Goal: Information Seeking & Learning: Learn about a topic

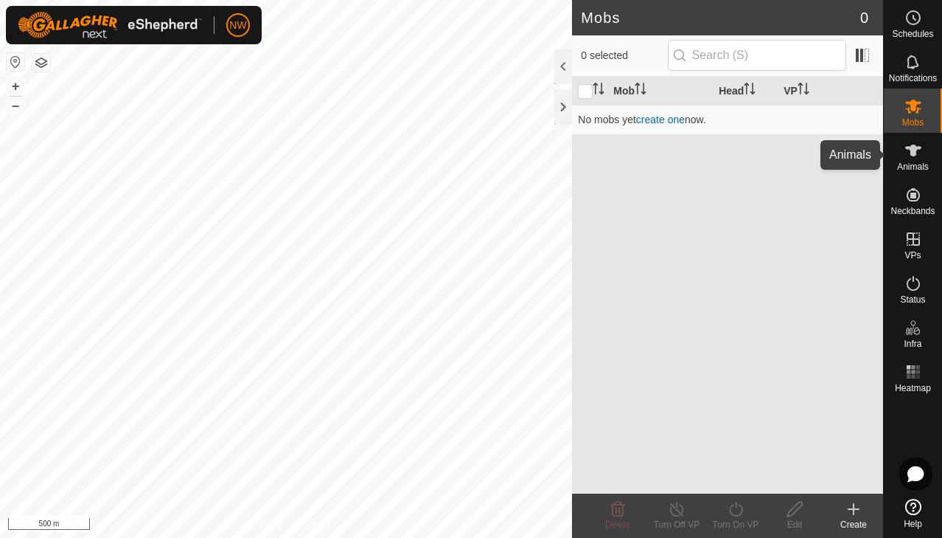
click at [905, 157] on icon at bounding box center [914, 151] width 18 height 18
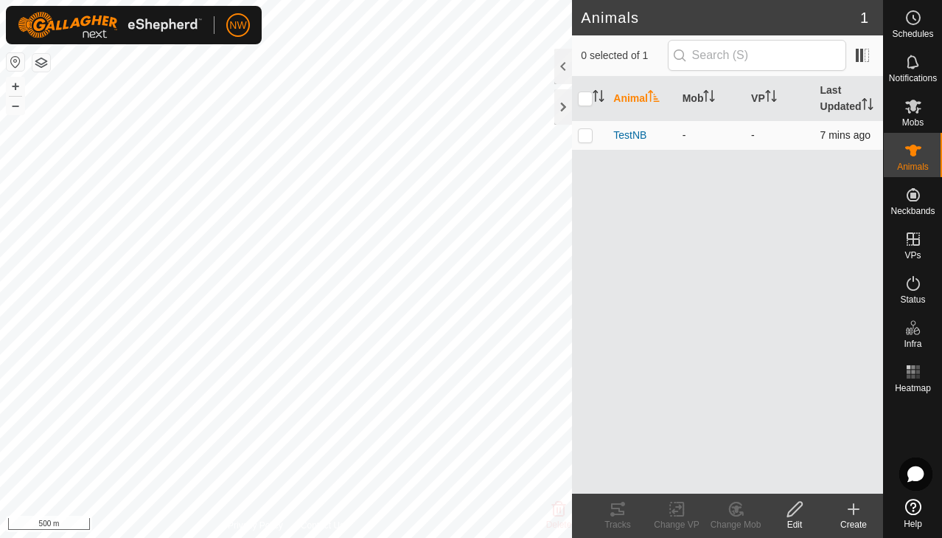
click at [577, 134] on td at bounding box center [589, 134] width 35 height 29
checkbox input "true"
click at [591, 138] on p-checkbox at bounding box center [585, 135] width 15 height 12
checkbox input "false"
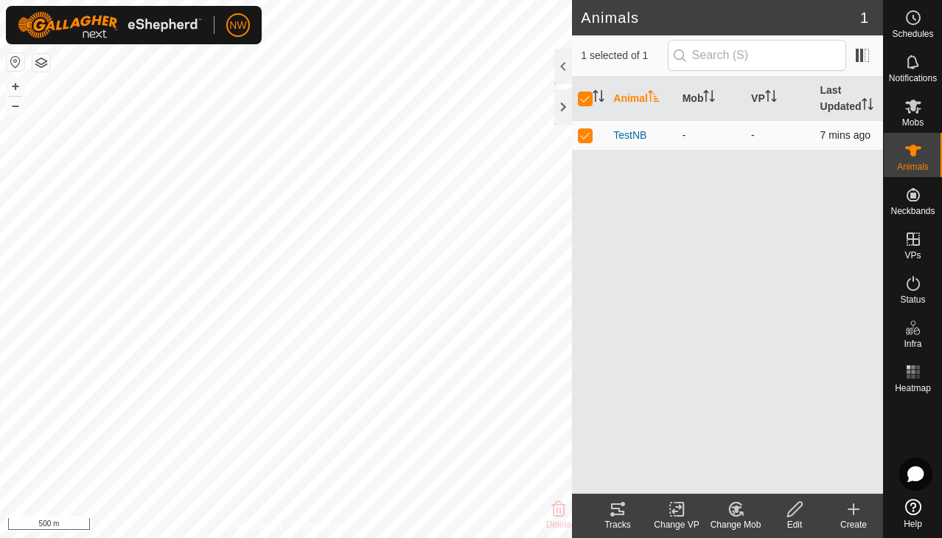
checkbox input "false"
click at [591, 138] on p-checkbox at bounding box center [585, 135] width 15 height 12
checkbox input "true"
click at [628, 136] on span "TestNB" at bounding box center [630, 135] width 33 height 15
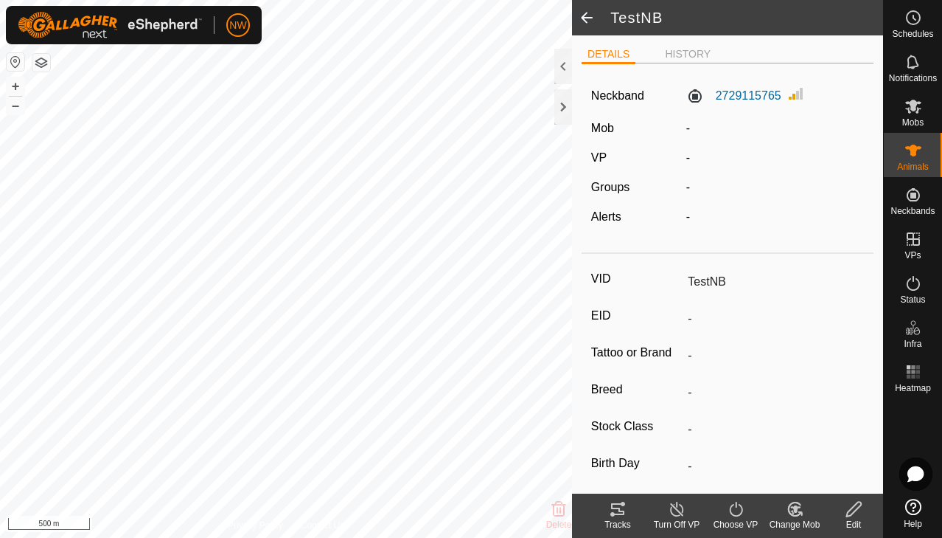
click at [592, 20] on span at bounding box center [586, 17] width 29 height 35
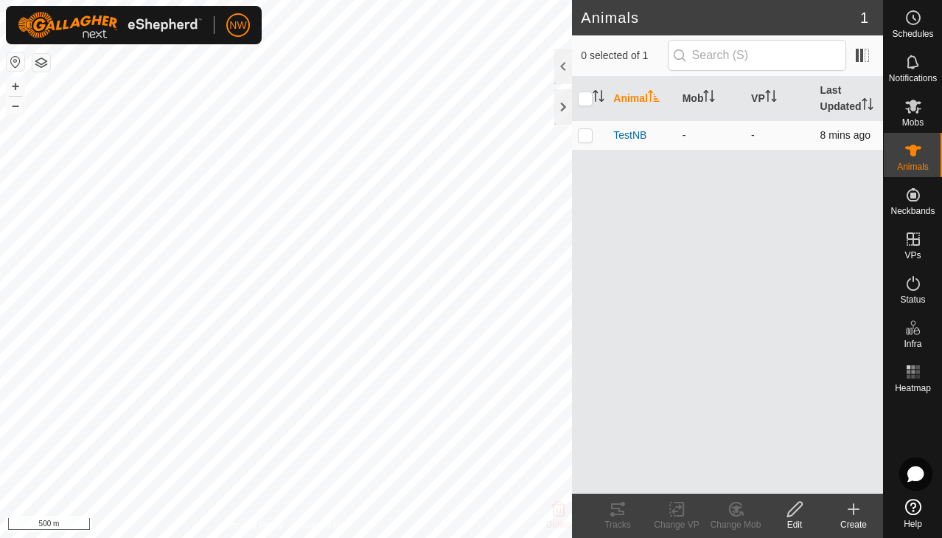
click at [583, 135] on p-checkbox at bounding box center [585, 135] width 15 height 12
checkbox input "true"
click at [624, 514] on icon at bounding box center [617, 509] width 13 height 12
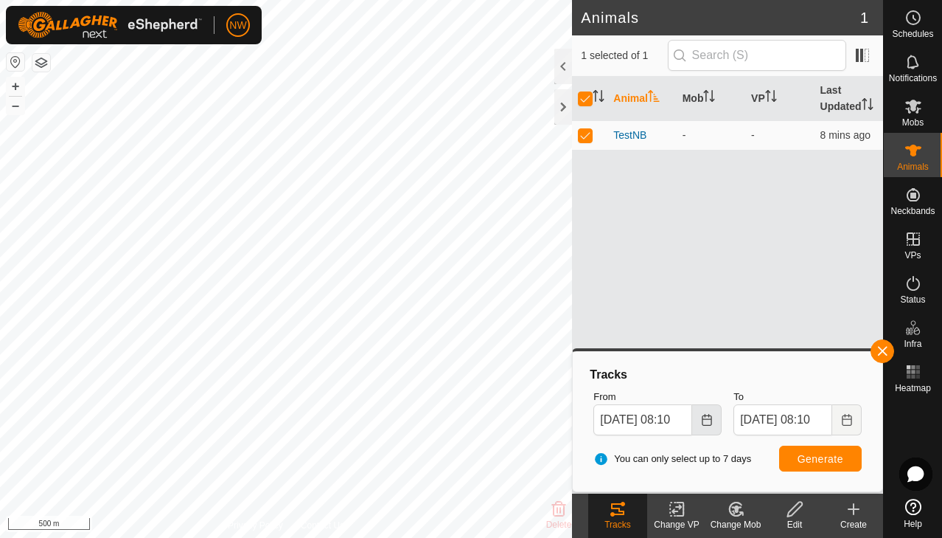
click at [704, 417] on icon "Choose Date" at bounding box center [707, 420] width 12 height 12
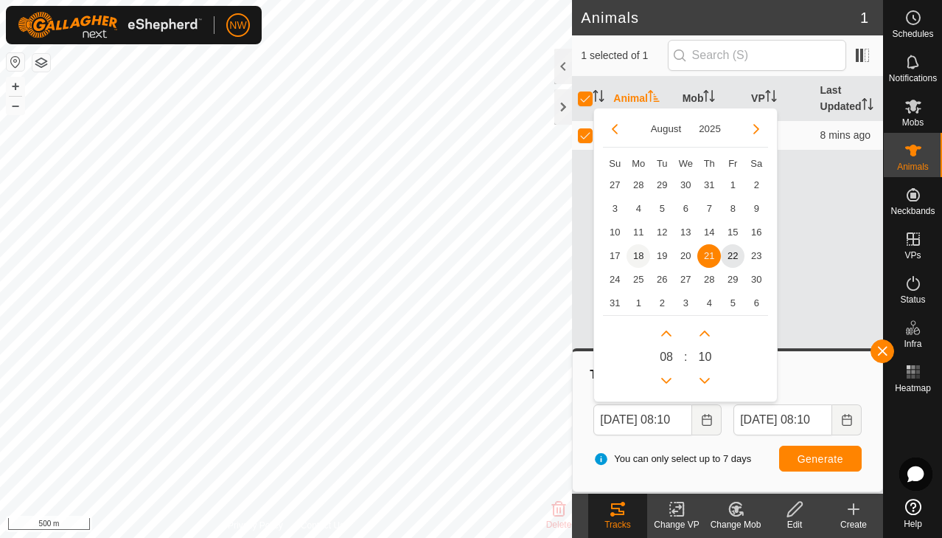
click at [637, 254] on span "18" at bounding box center [639, 256] width 24 height 24
type input "[DATE] 08:10"
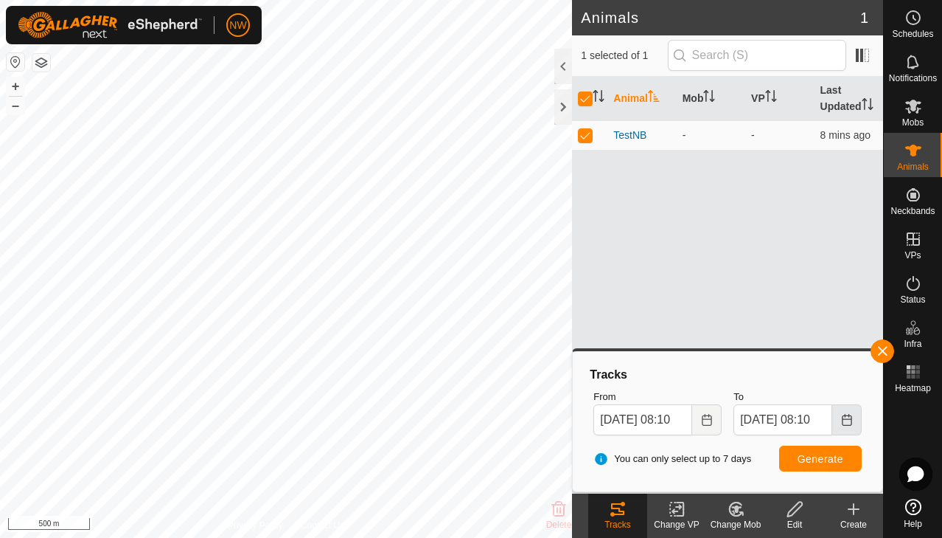
click at [841, 417] on icon "Choose Date" at bounding box center [847, 420] width 12 height 12
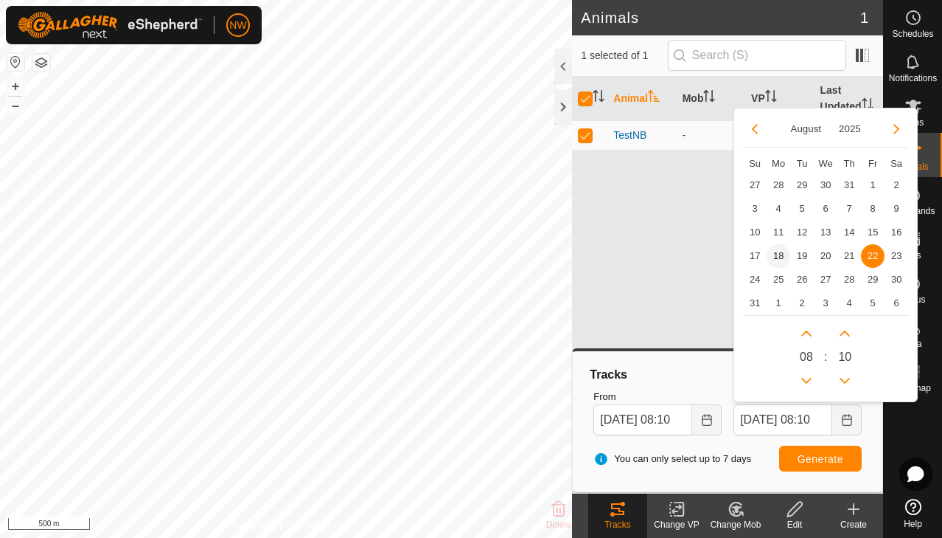
click at [782, 254] on span "18" at bounding box center [779, 256] width 24 height 24
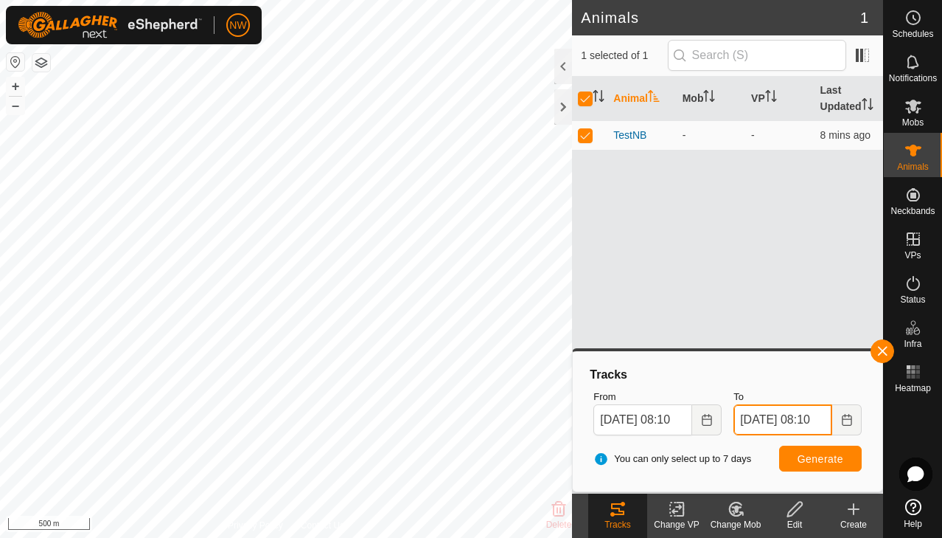
scroll to position [0, 15]
click at [799, 419] on input "[DATE] 08:10" at bounding box center [783, 419] width 99 height 31
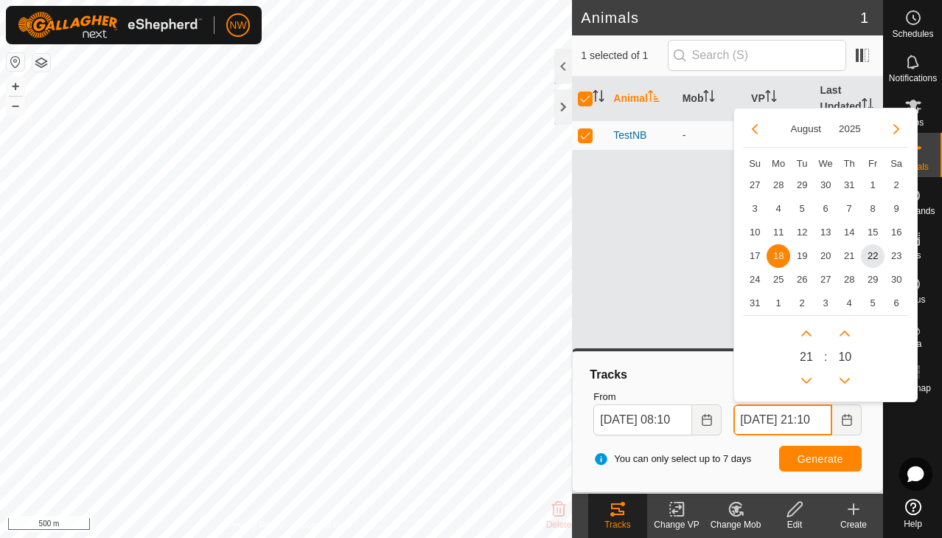
click at [768, 417] on input "[DATE] 21:10" at bounding box center [783, 419] width 99 height 31
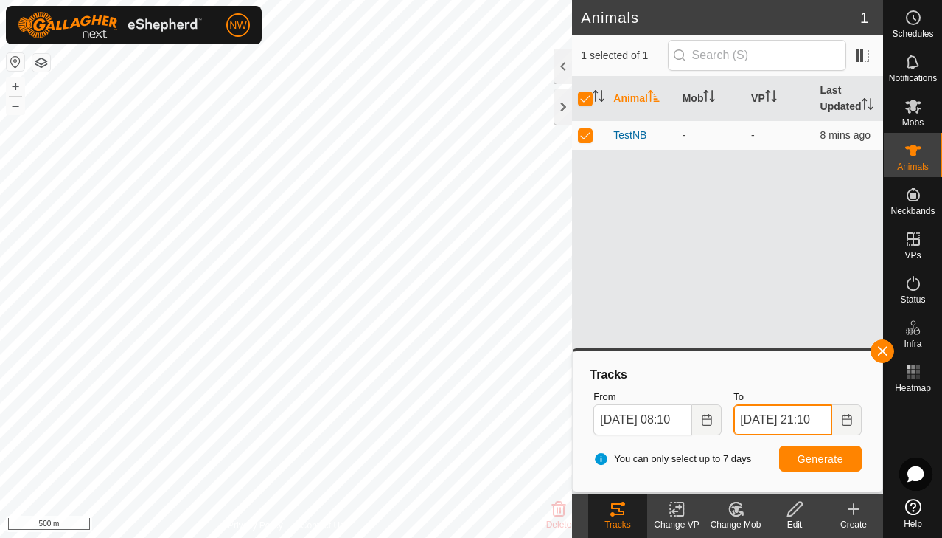
type input "[DATE] 21:10"
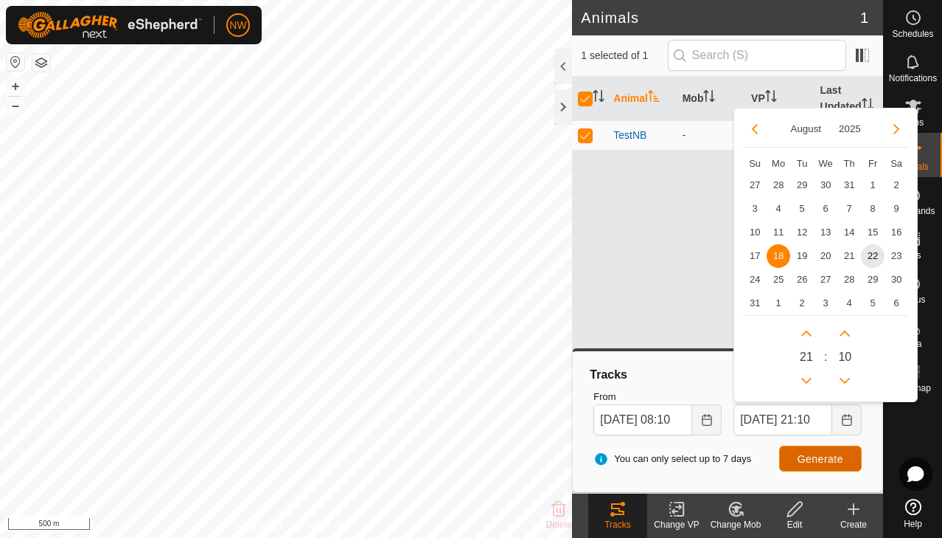
click at [814, 458] on span "Generate" at bounding box center [821, 459] width 46 height 12
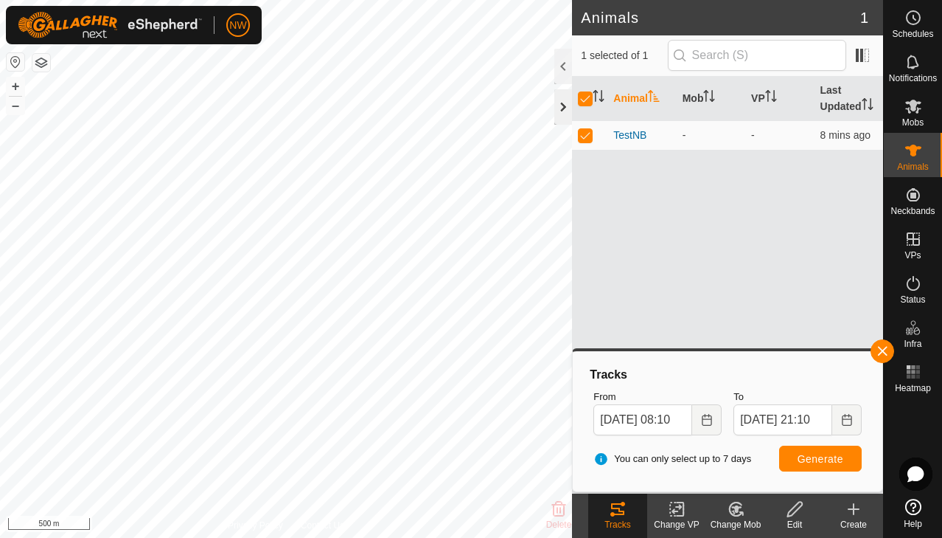
click at [562, 105] on div at bounding box center [564, 106] width 18 height 35
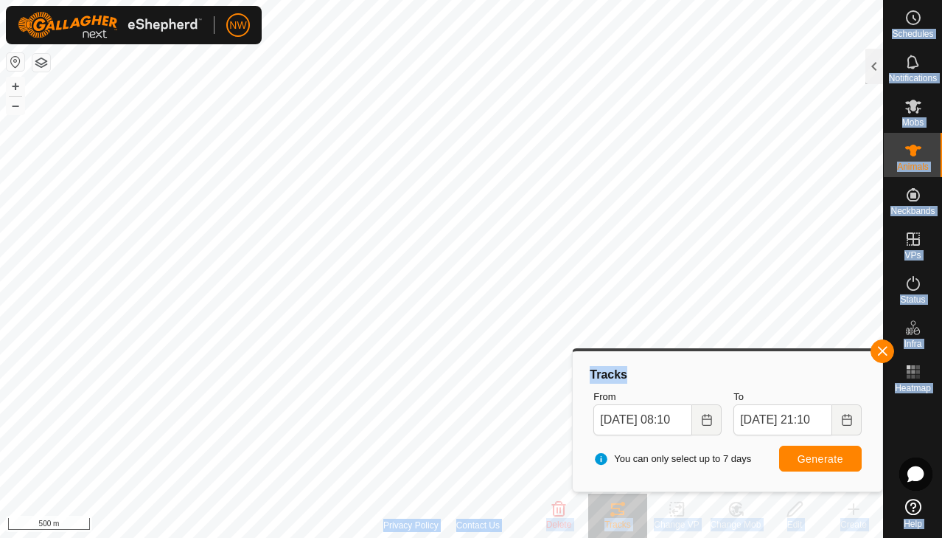
drag, startPoint x: 744, startPoint y: 370, endPoint x: 1004, endPoint y: 280, distance: 275.7
click at [942, 280] on html "NW Schedules Notifications Mobs Animals Neckbands VPs Status Infra Heatmap Help…" at bounding box center [471, 269] width 942 height 538
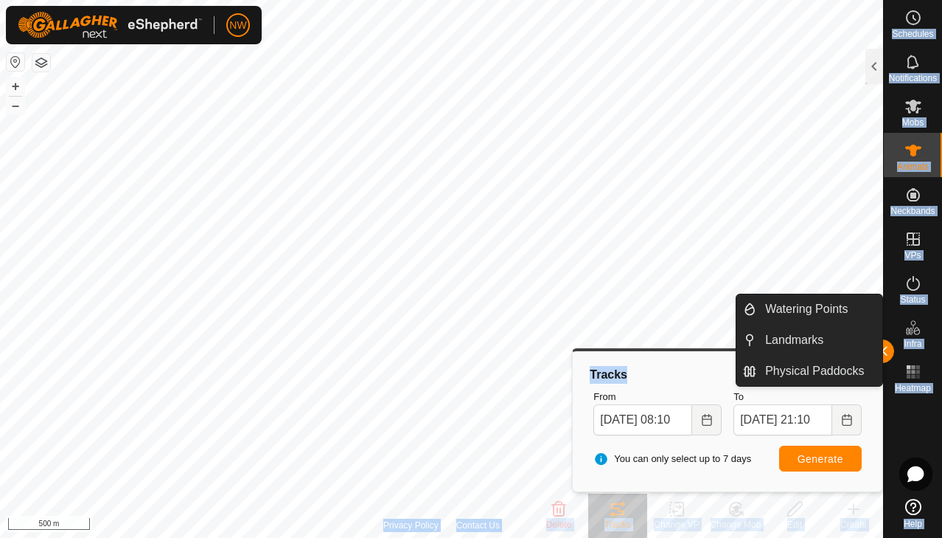
click at [883, 349] on div "Watering Points Landmarks Physical Paddocks" at bounding box center [809, 340] width 147 height 93
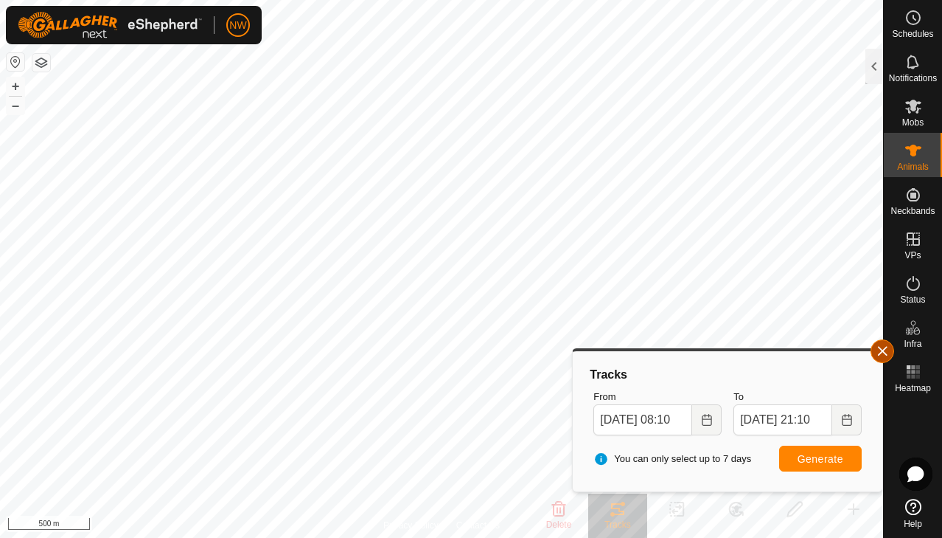
click at [886, 347] on button "button" at bounding box center [883, 351] width 24 height 24
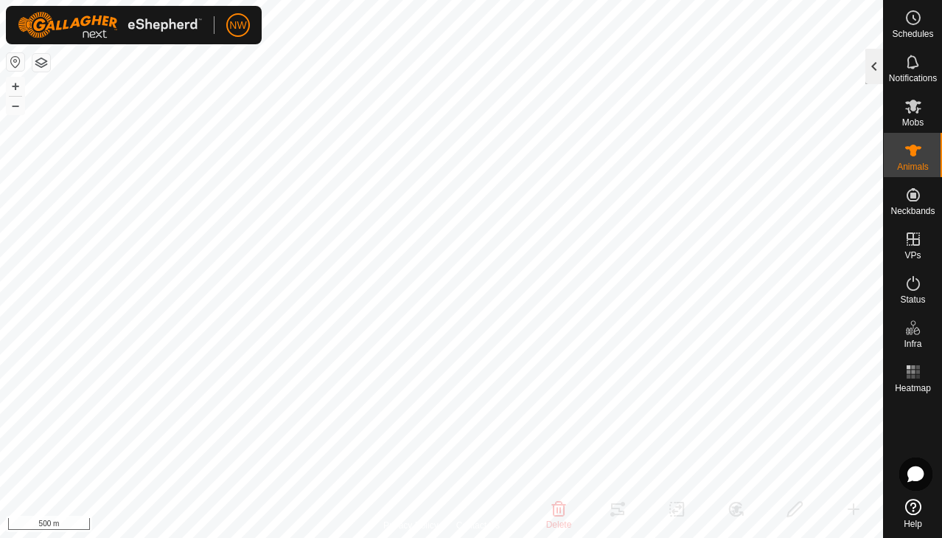
click at [869, 68] on div at bounding box center [875, 66] width 18 height 35
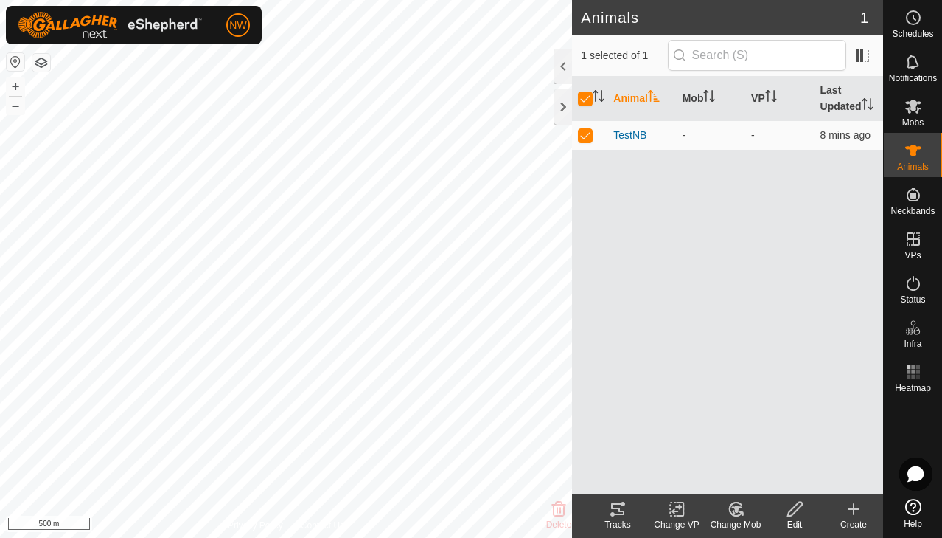
click at [615, 510] on icon at bounding box center [618, 509] width 18 height 18
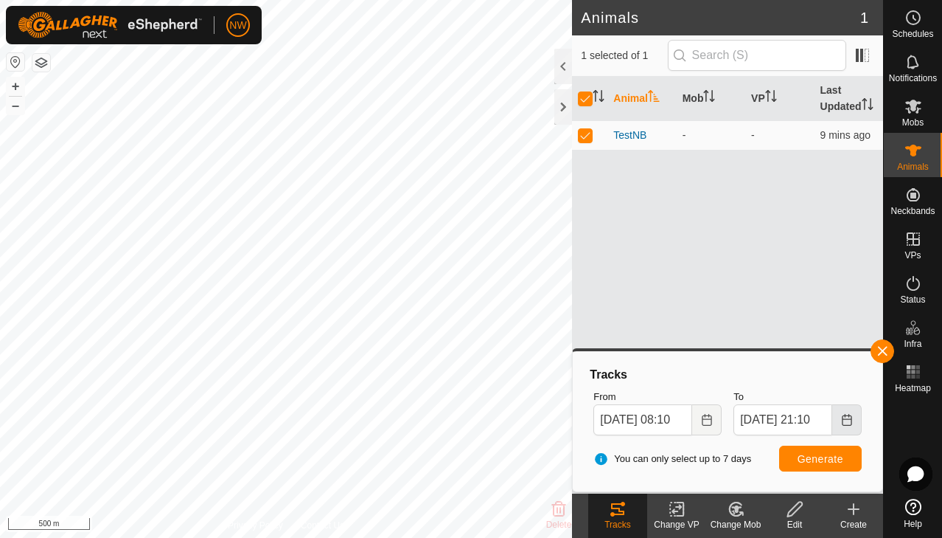
click at [847, 422] on icon "Choose Date" at bounding box center [847, 420] width 12 height 12
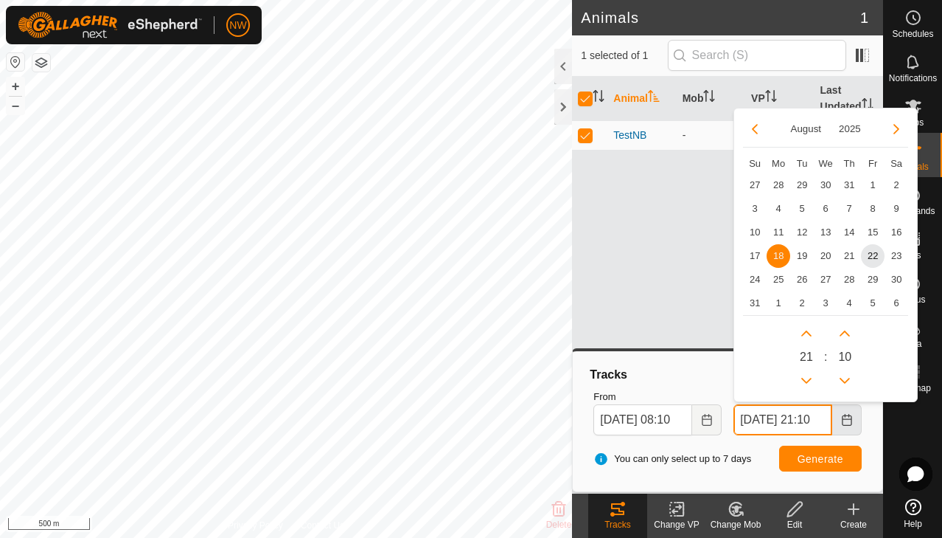
scroll to position [0, 15]
click at [754, 415] on input "[DATE] 21:10" at bounding box center [783, 419] width 99 height 31
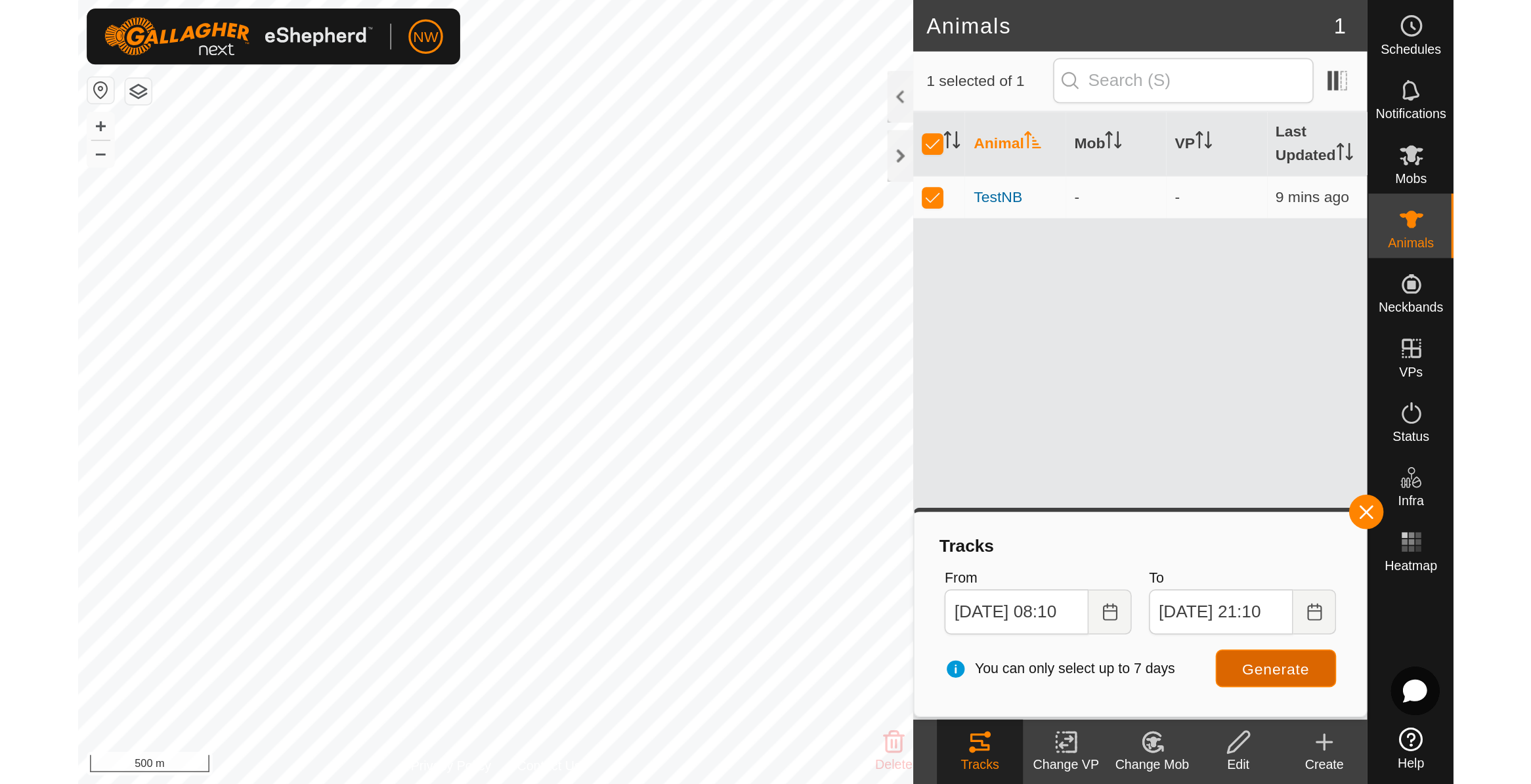
scroll to position [0, 0]
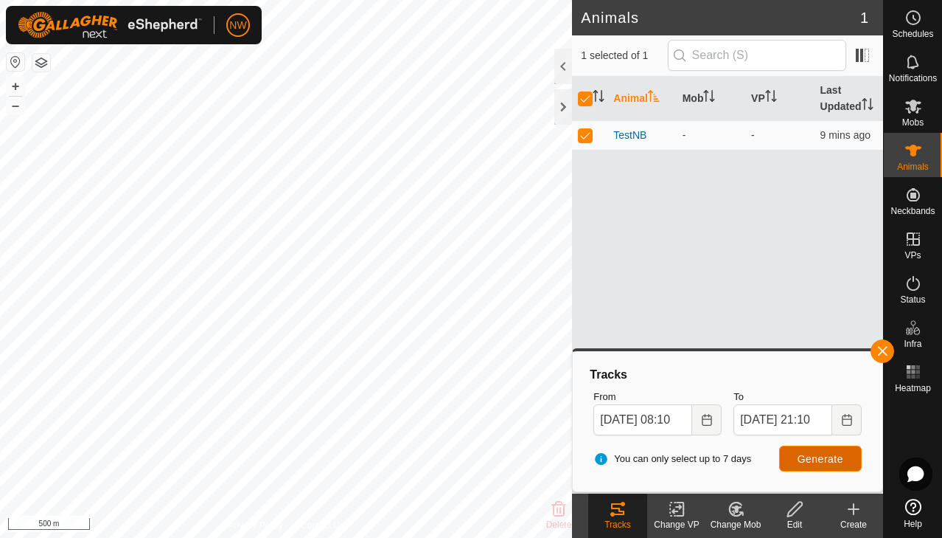
click at [830, 454] on span "Generate" at bounding box center [821, 459] width 46 height 12
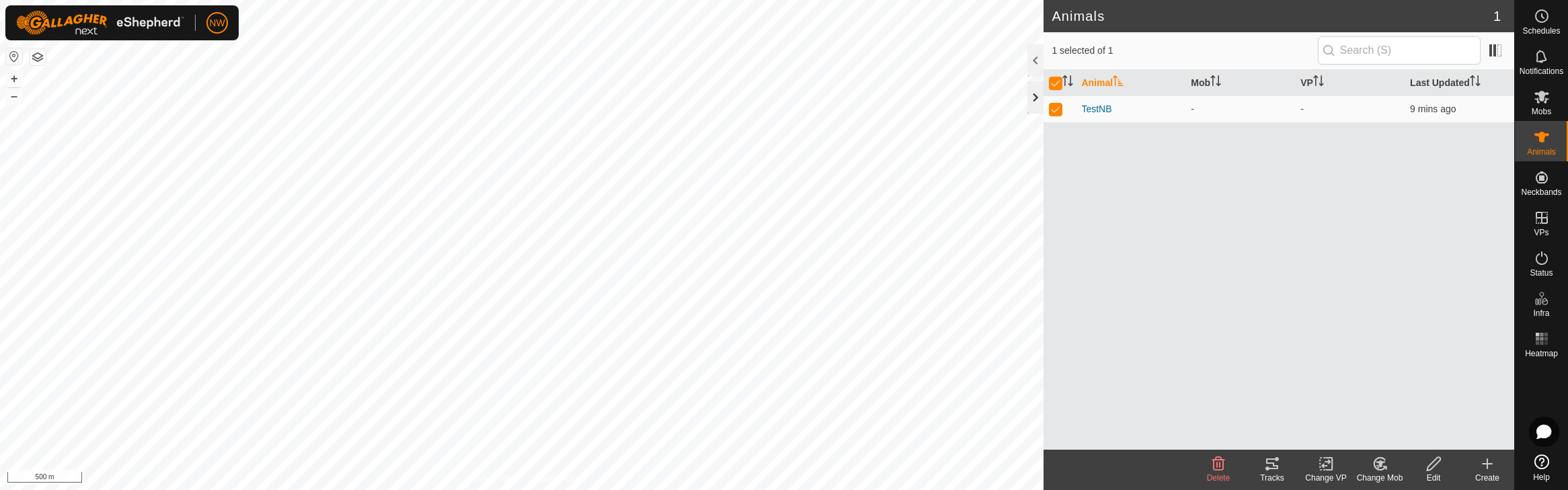
click at [859, 94] on div at bounding box center [1036, 97] width 16 height 32
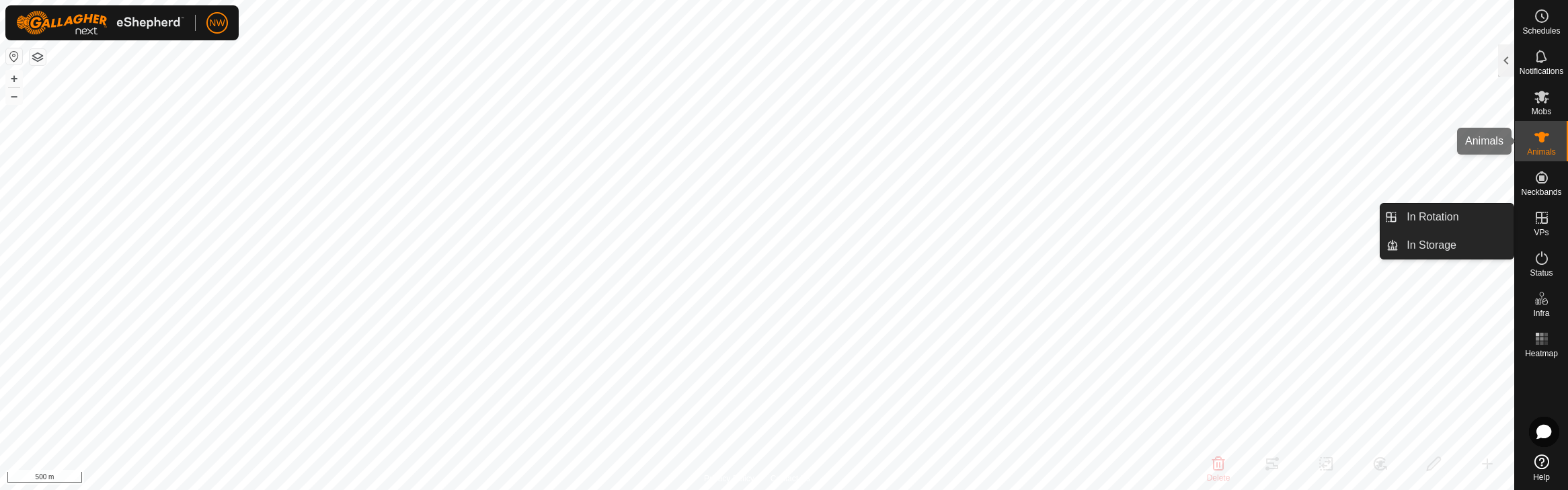
click at [859, 147] on es-animals-svg-icon at bounding box center [1542, 138] width 25 height 22
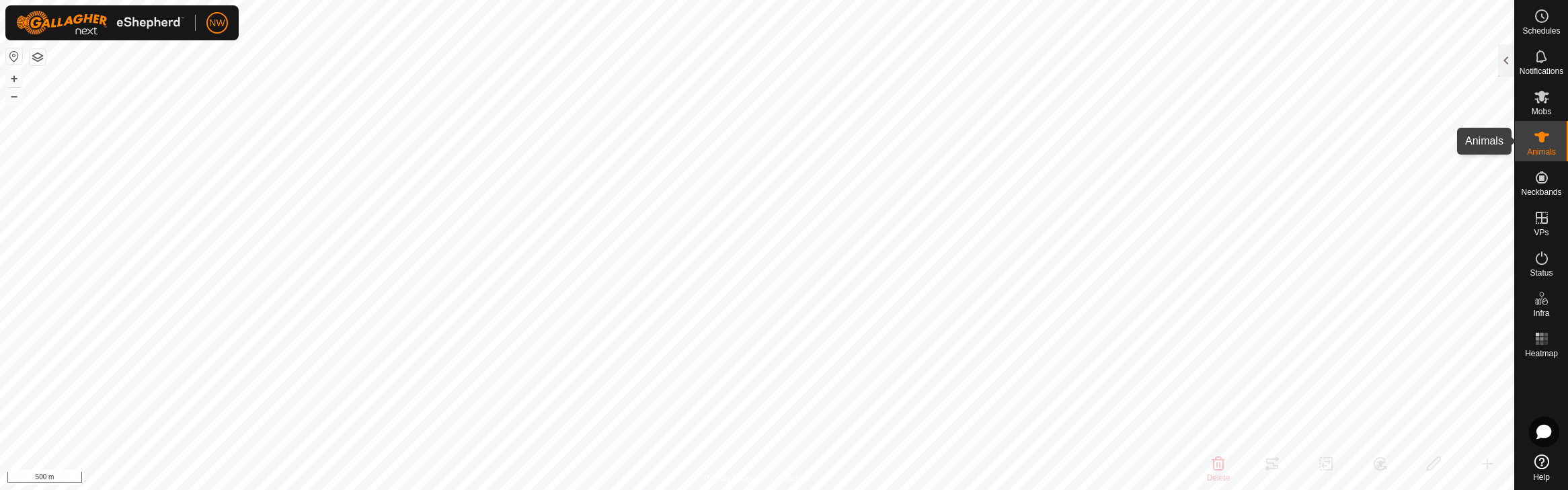
click at [859, 136] on icon at bounding box center [1542, 138] width 16 height 16
click at [859, 136] on icon at bounding box center [1542, 138] width 15 height 11
click at [859, 56] on div at bounding box center [1506, 60] width 16 height 32
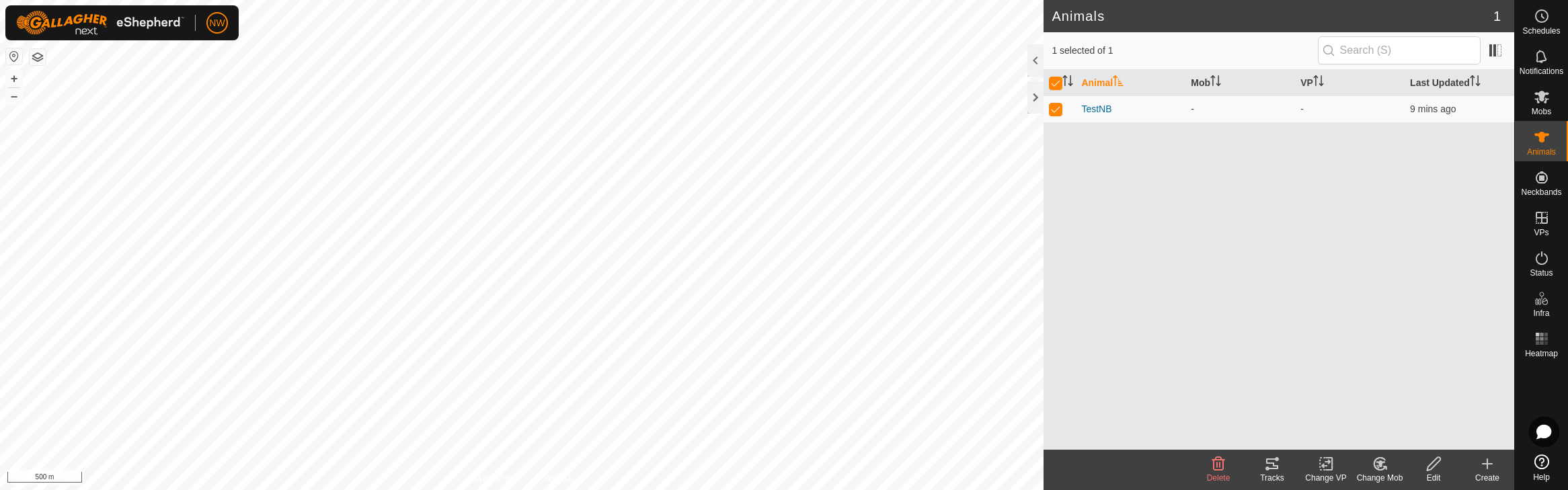
click at [859, 469] on icon at bounding box center [1272, 464] width 12 height 11
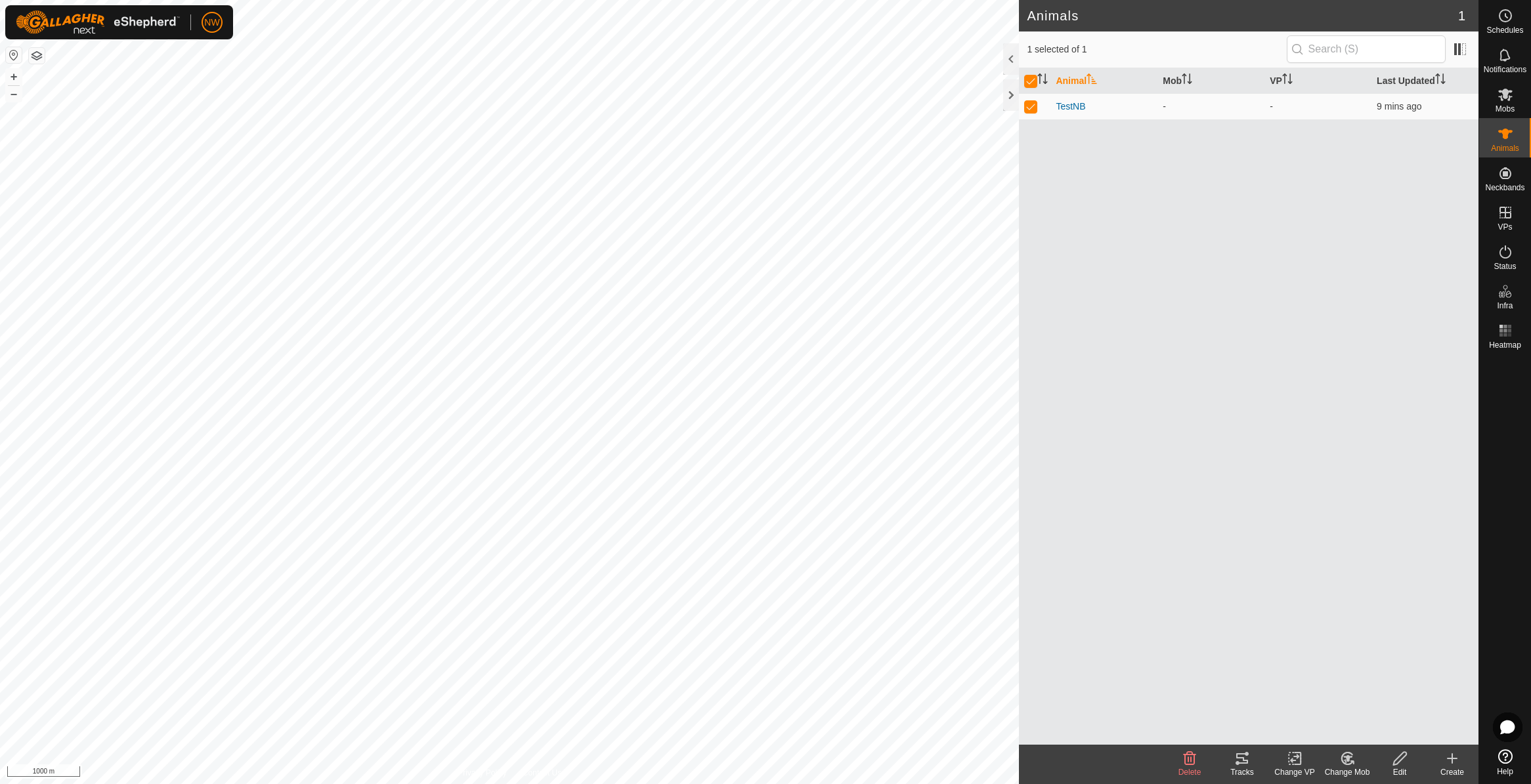
click at [838, 478] on icon at bounding box center [1242, 759] width 16 height 16
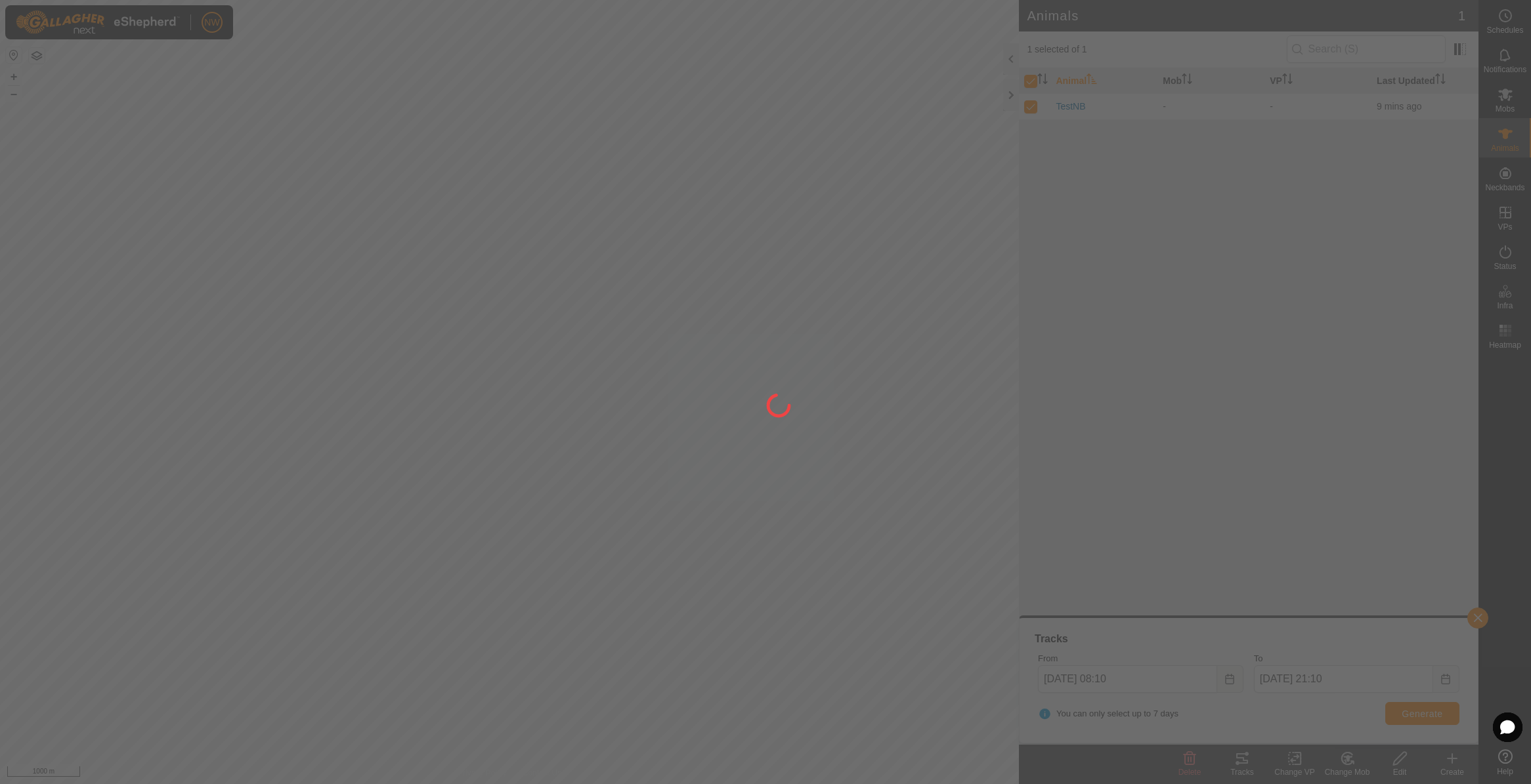
click at [838, 104] on div at bounding box center [766, 392] width 1531 height 784
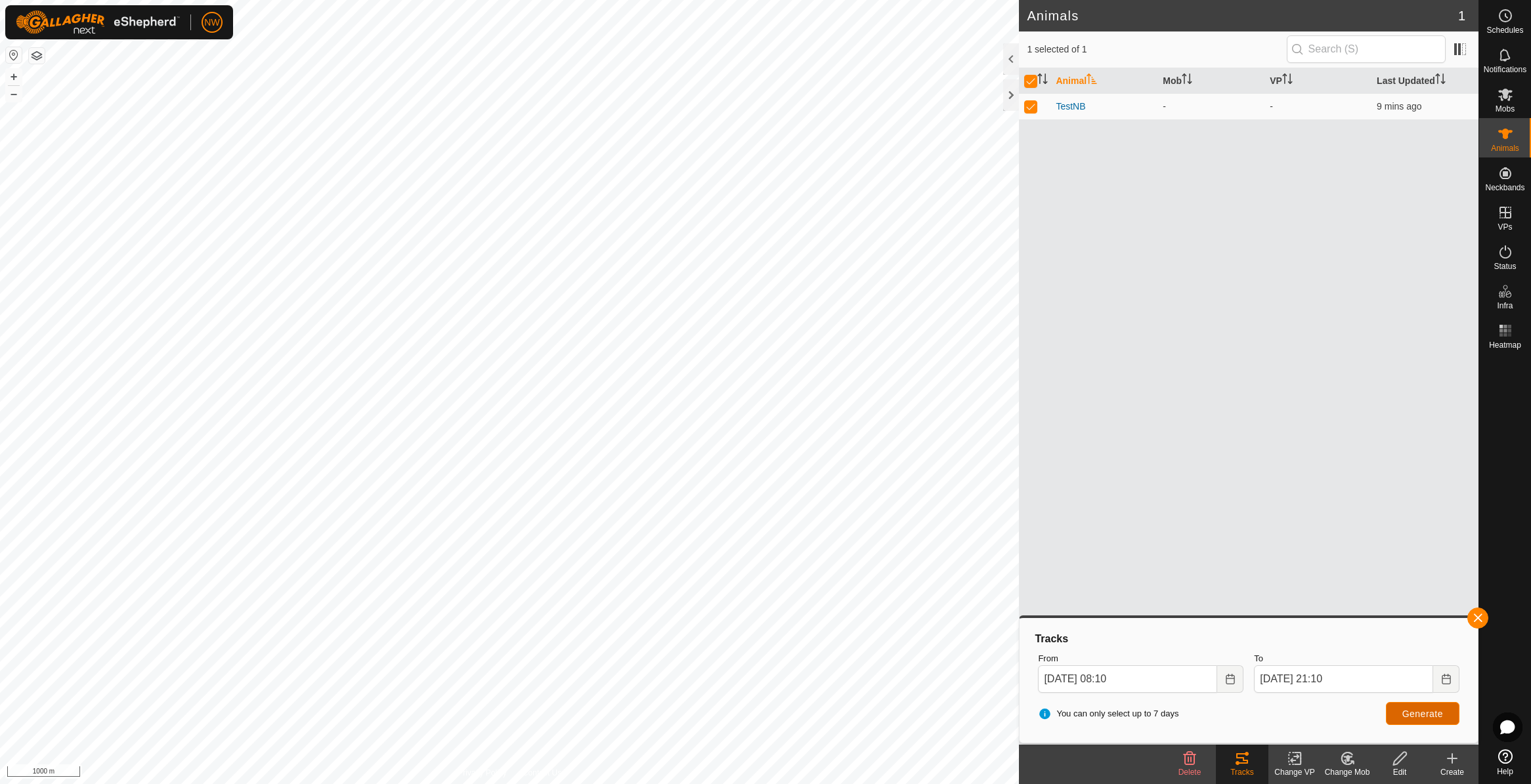
click at [838, 478] on span "Generate" at bounding box center [1422, 714] width 41 height 11
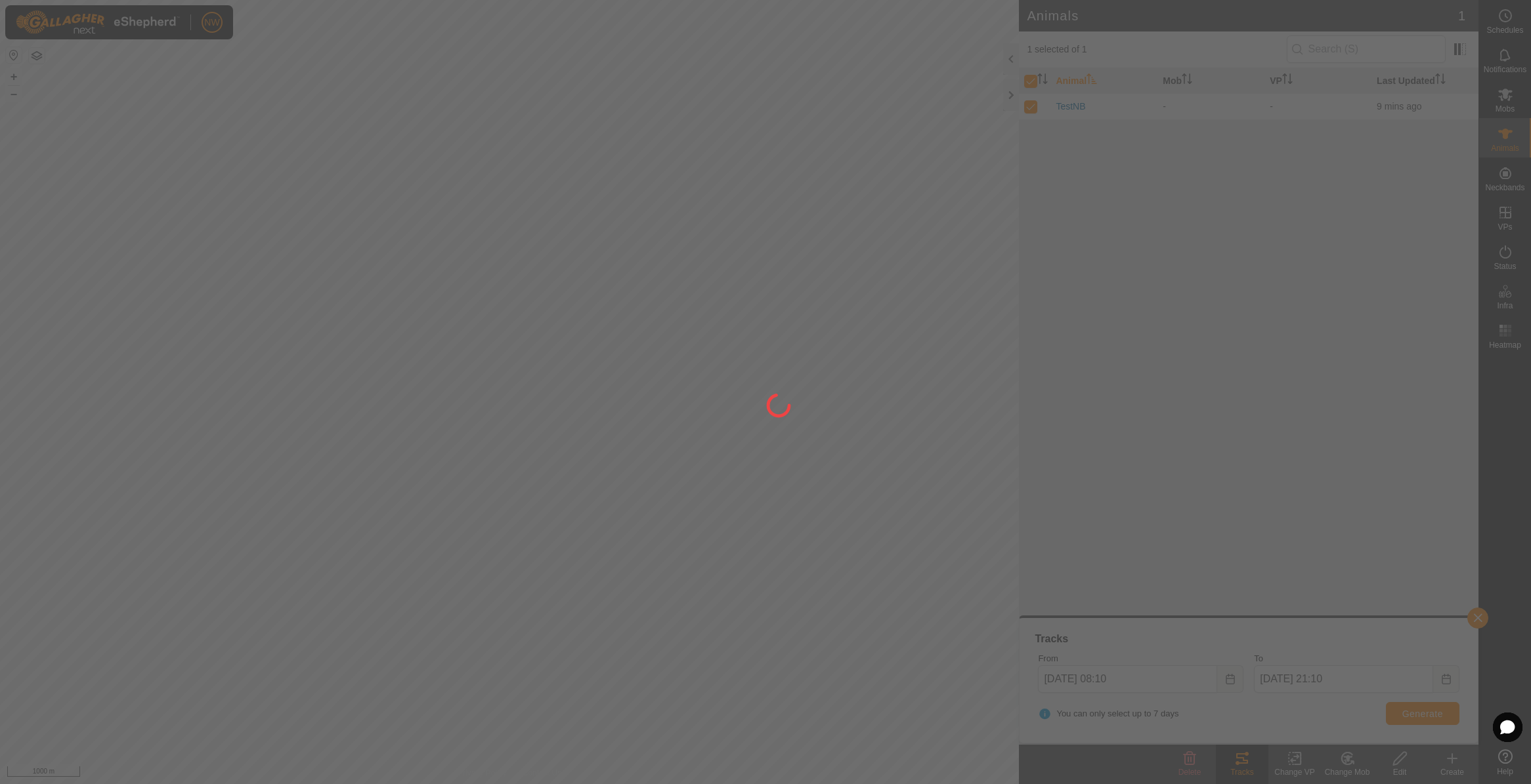
click at [838, 386] on div at bounding box center [766, 392] width 1531 height 784
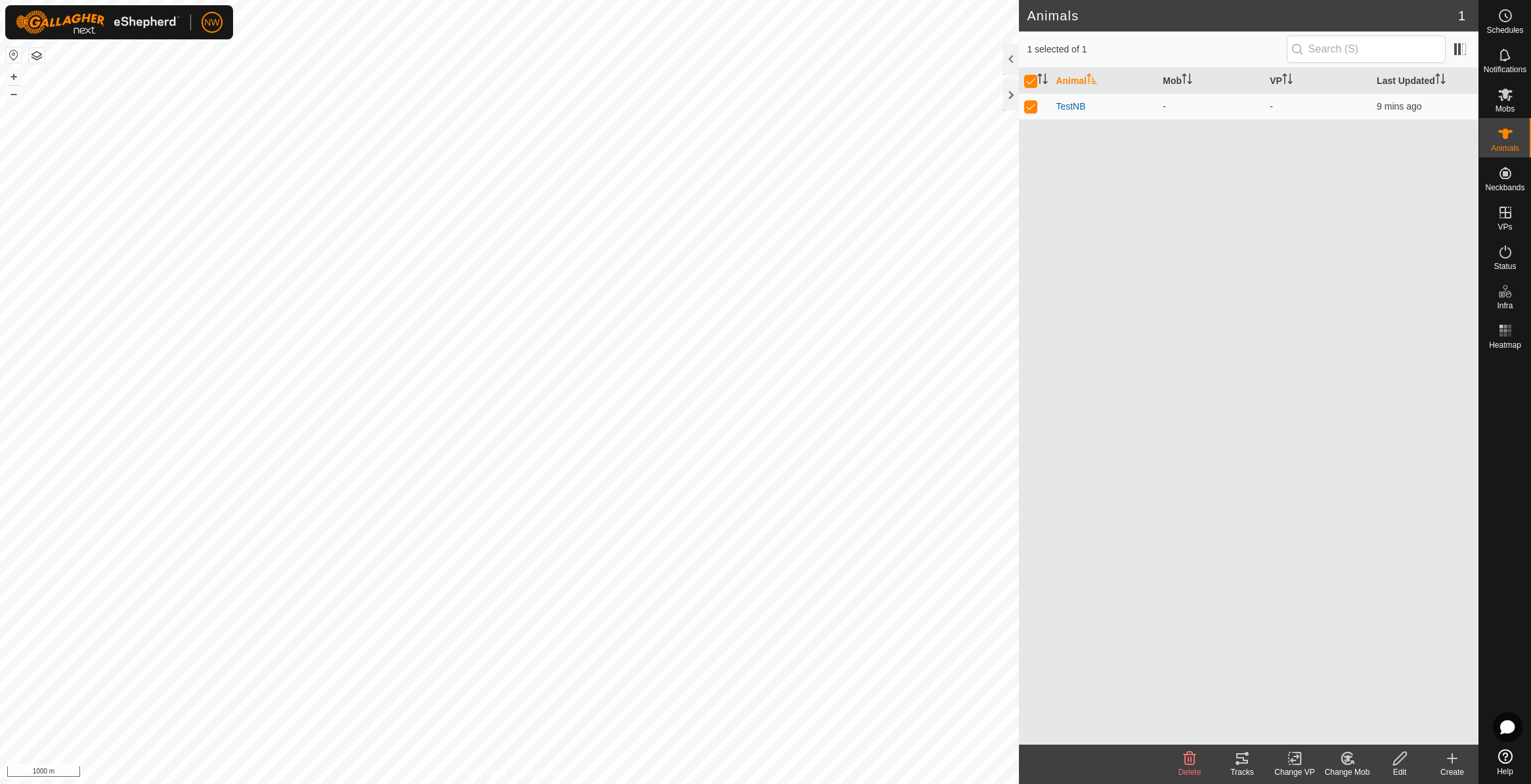
click at [838, 133] on es-animals-svg-icon at bounding box center [1505, 134] width 24 height 21
click at [838, 478] on icon at bounding box center [1242, 759] width 12 height 11
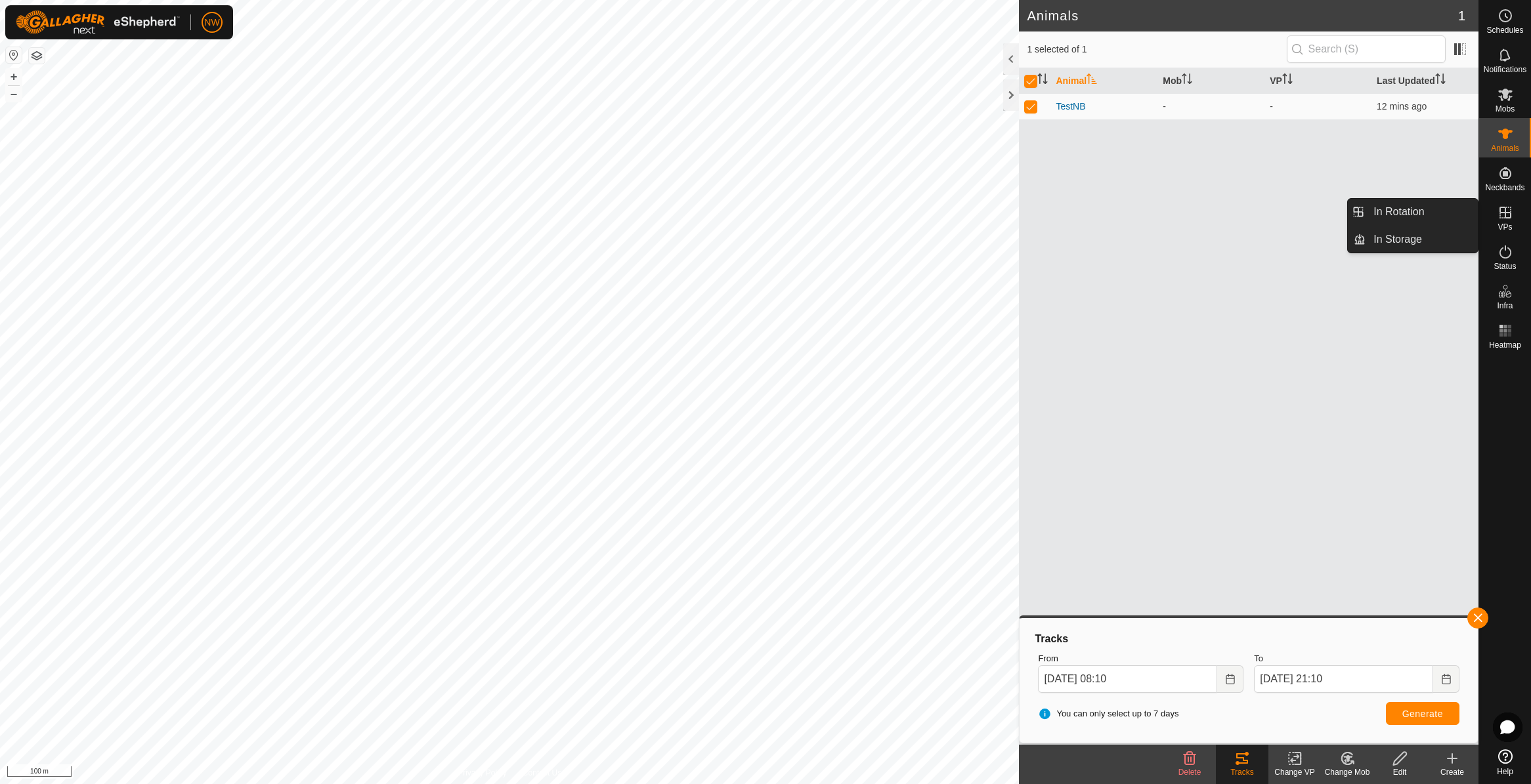
click at [838, 219] on icon at bounding box center [1505, 213] width 16 height 16
click at [838, 214] on link "In Rotation" at bounding box center [1422, 211] width 112 height 26
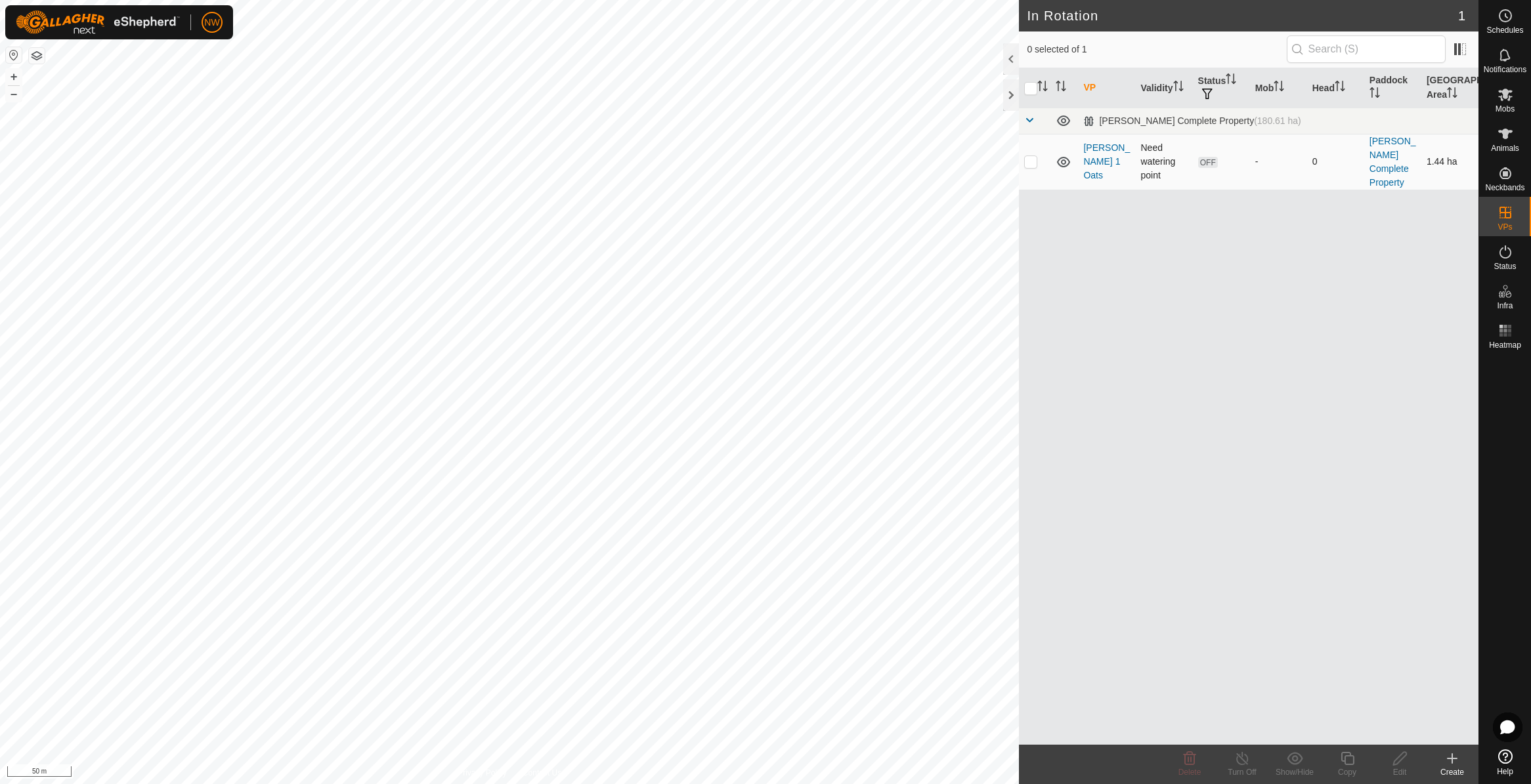
click at [838, 157] on p-checkbox at bounding box center [1030, 162] width 13 height 11
checkbox input "true"
drag, startPoint x: 1152, startPoint y: 155, endPoint x: 1460, endPoint y: 231, distance: 317.2
click at [838, 231] on div "VP Validity Status Mob Head Paddock Grazing Area [PERSON_NAME] Complete Propert…" at bounding box center [1249, 407] width 459 height 676
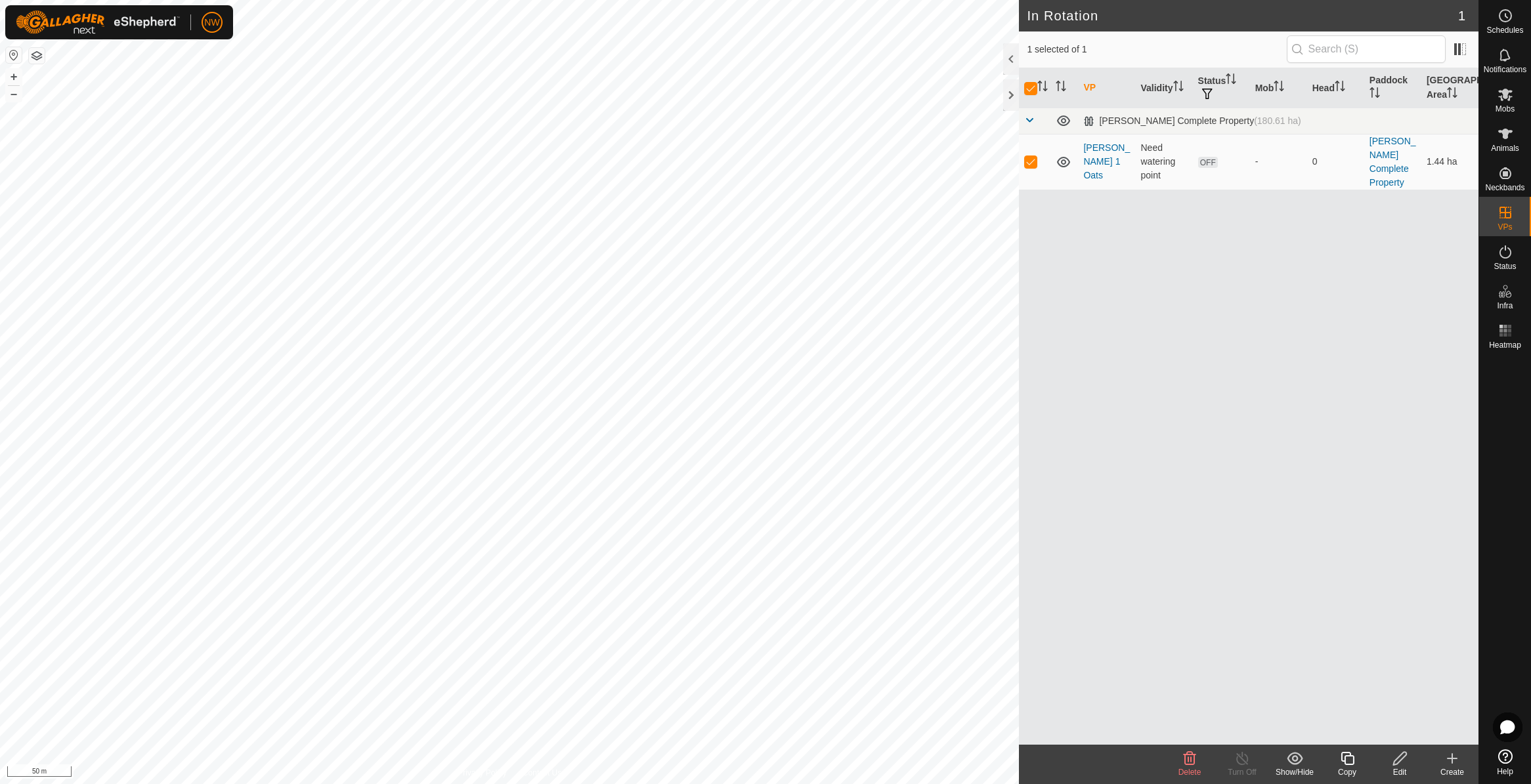
drag, startPoint x: 1392, startPoint y: 154, endPoint x: 1178, endPoint y: 241, distance: 231.0
click at [838, 247] on div "VP Validity Status Mob Head Paddock Grazing Area [PERSON_NAME] Complete Propert…" at bounding box center [1249, 407] width 459 height 676
